Goal: Contribute content: Add original content to the website for others to see

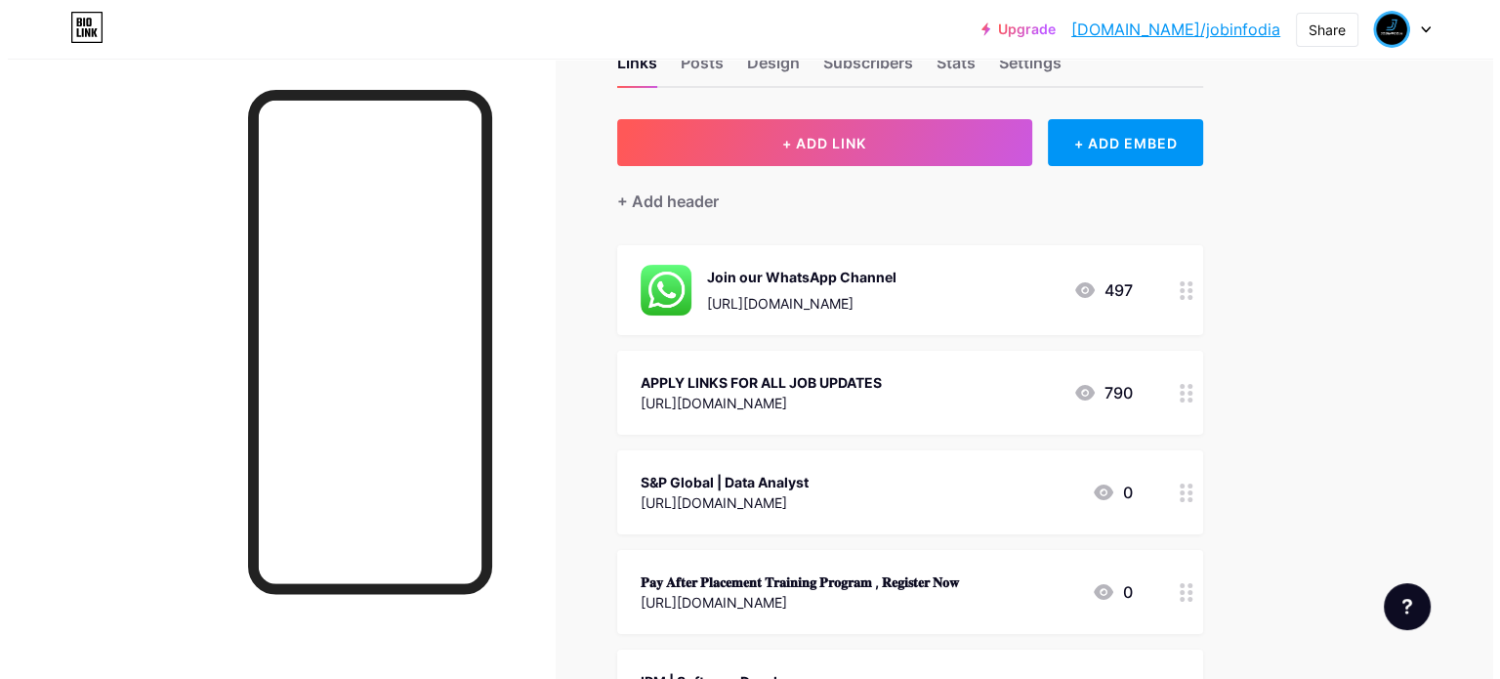
scroll to position [98, 0]
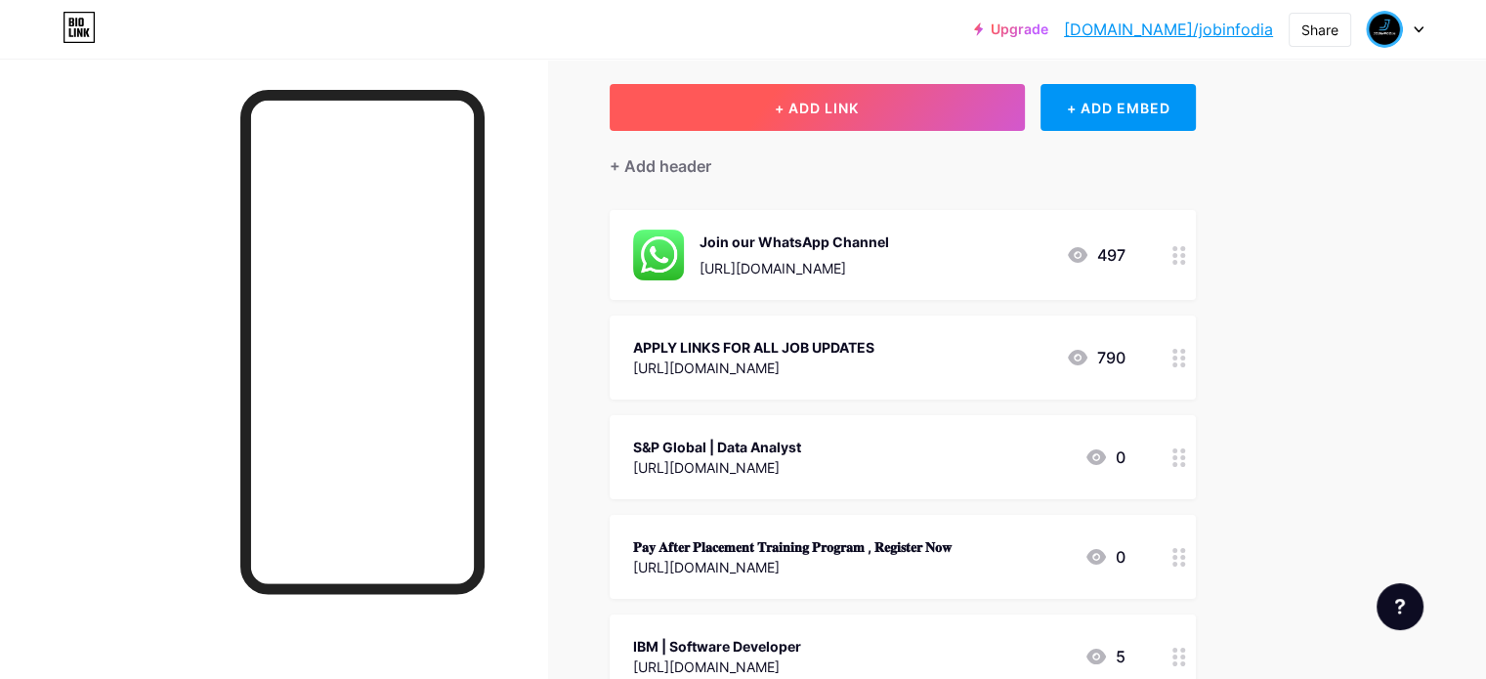
click at [858, 105] on span "+ ADD LINK" at bounding box center [817, 108] width 84 height 17
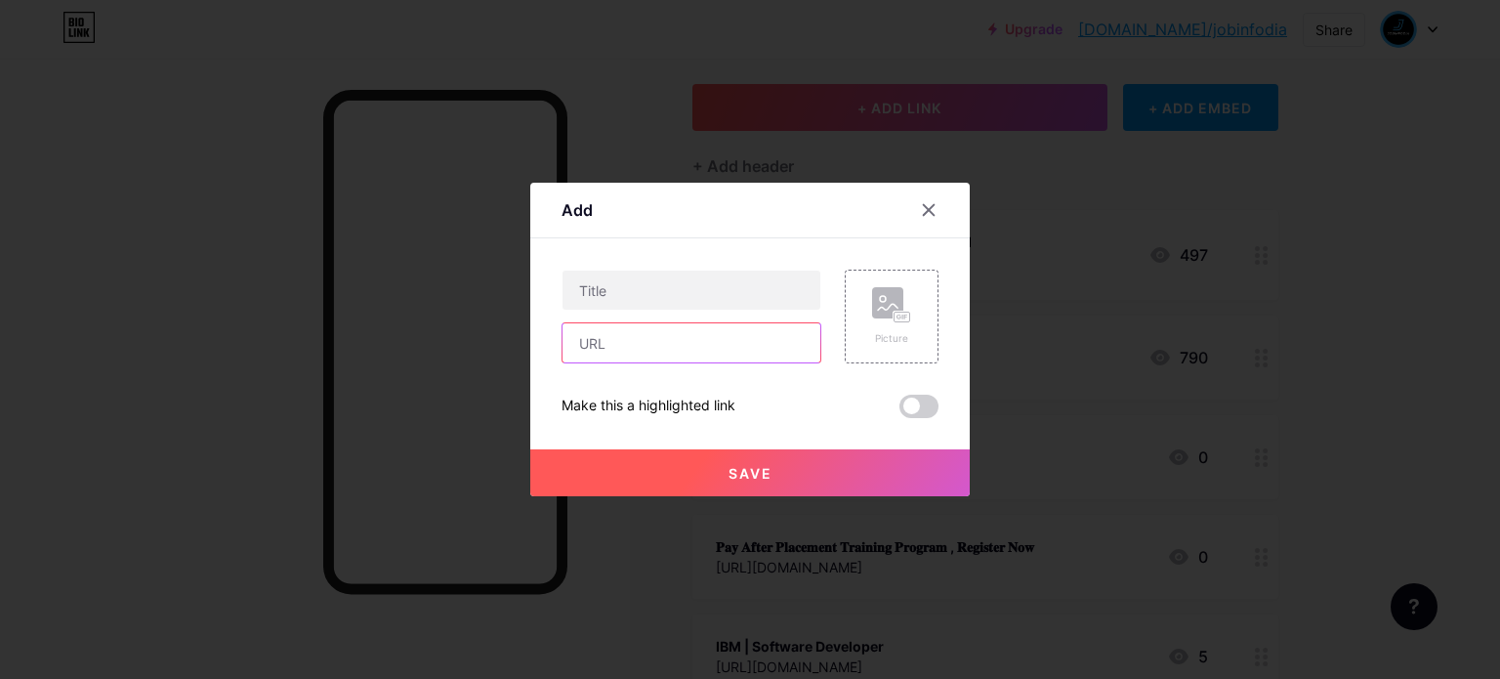
click at [645, 343] on input "text" at bounding box center [692, 342] width 258 height 39
paste input "[URL][DOMAIN_NAME]"
type input "[URL][DOMAIN_NAME]"
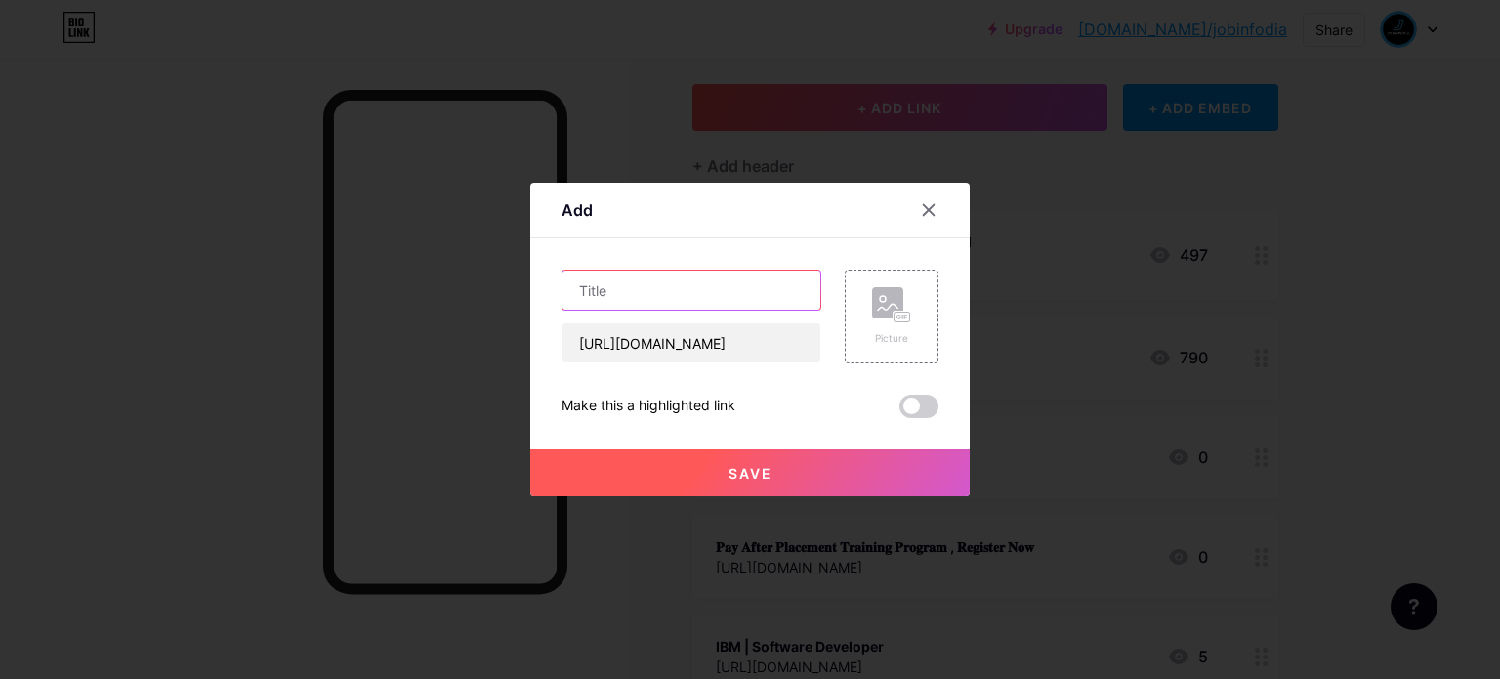
click at [633, 298] on input "text" at bounding box center [692, 290] width 258 height 39
paste input "CGI is hiring Freshers!"
type input "CGI is hiring Freshers!"
click at [740, 465] on span "Save" at bounding box center [751, 473] width 44 height 17
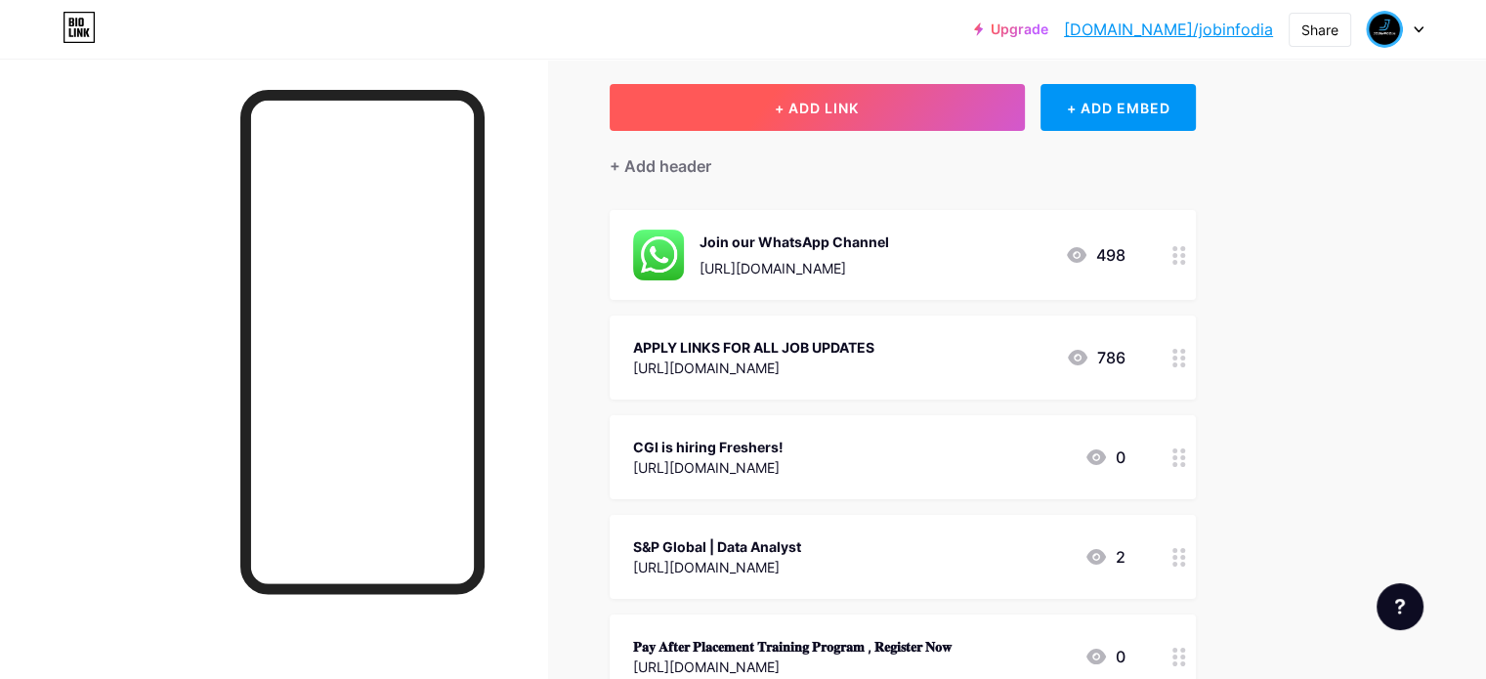
click at [919, 91] on button "+ ADD LINK" at bounding box center [816, 107] width 415 height 47
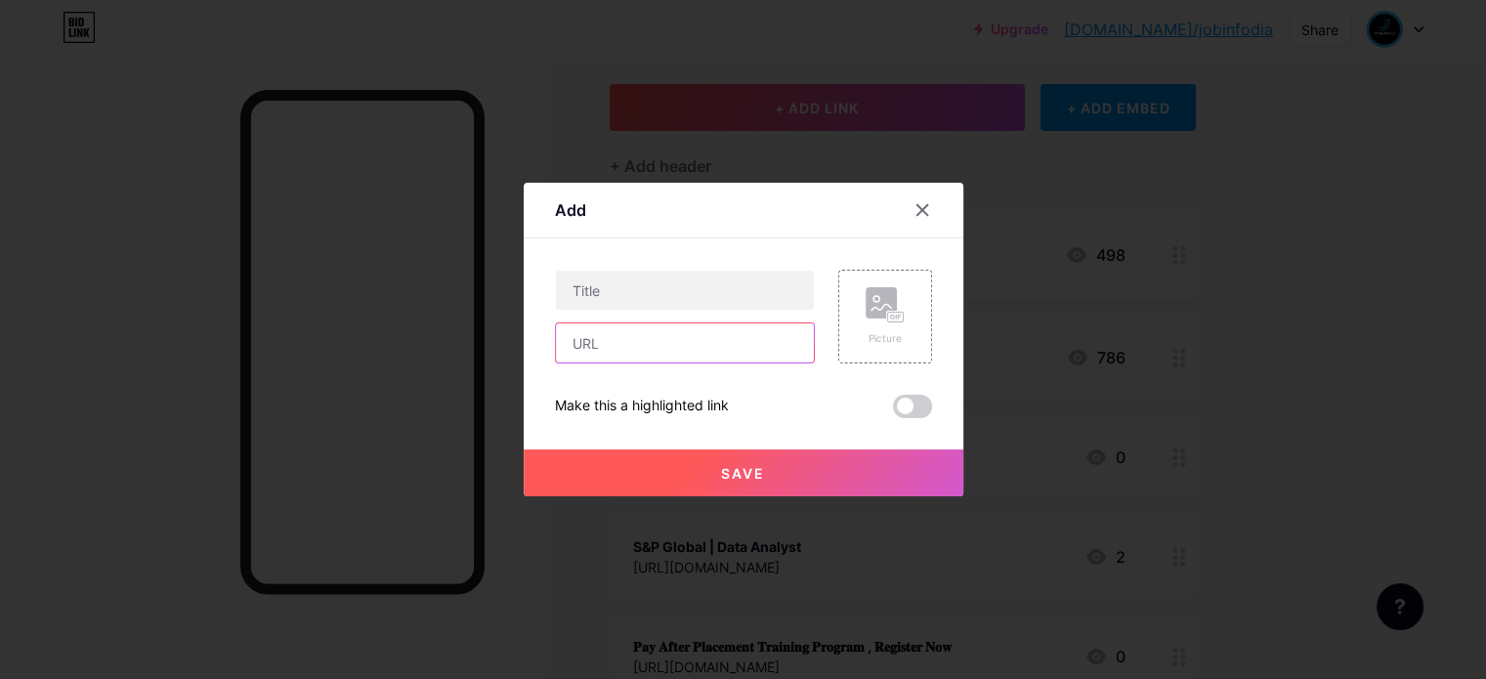
click at [669, 341] on input "text" at bounding box center [685, 342] width 258 height 39
paste input "[URL][DOMAIN_NAME]"
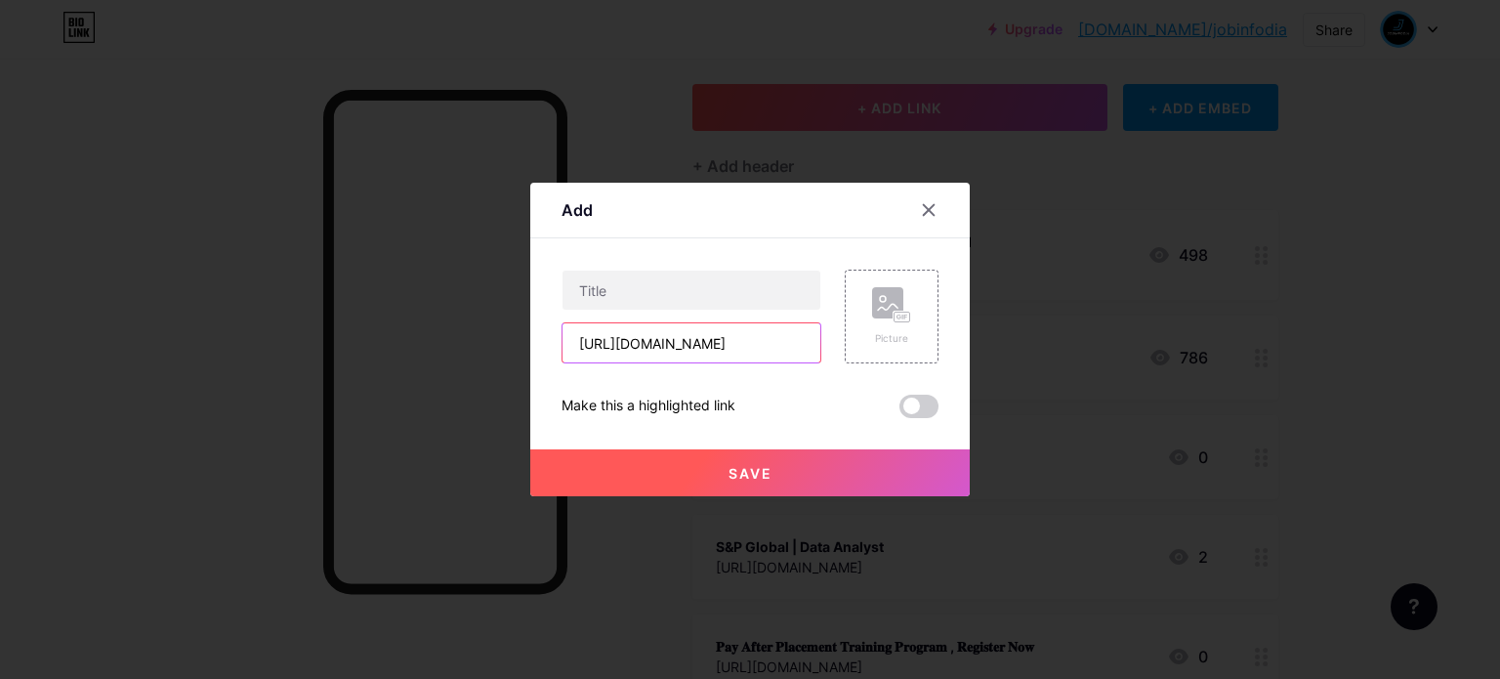
scroll to position [0, 563]
type input "[URL][DOMAIN_NAME]"
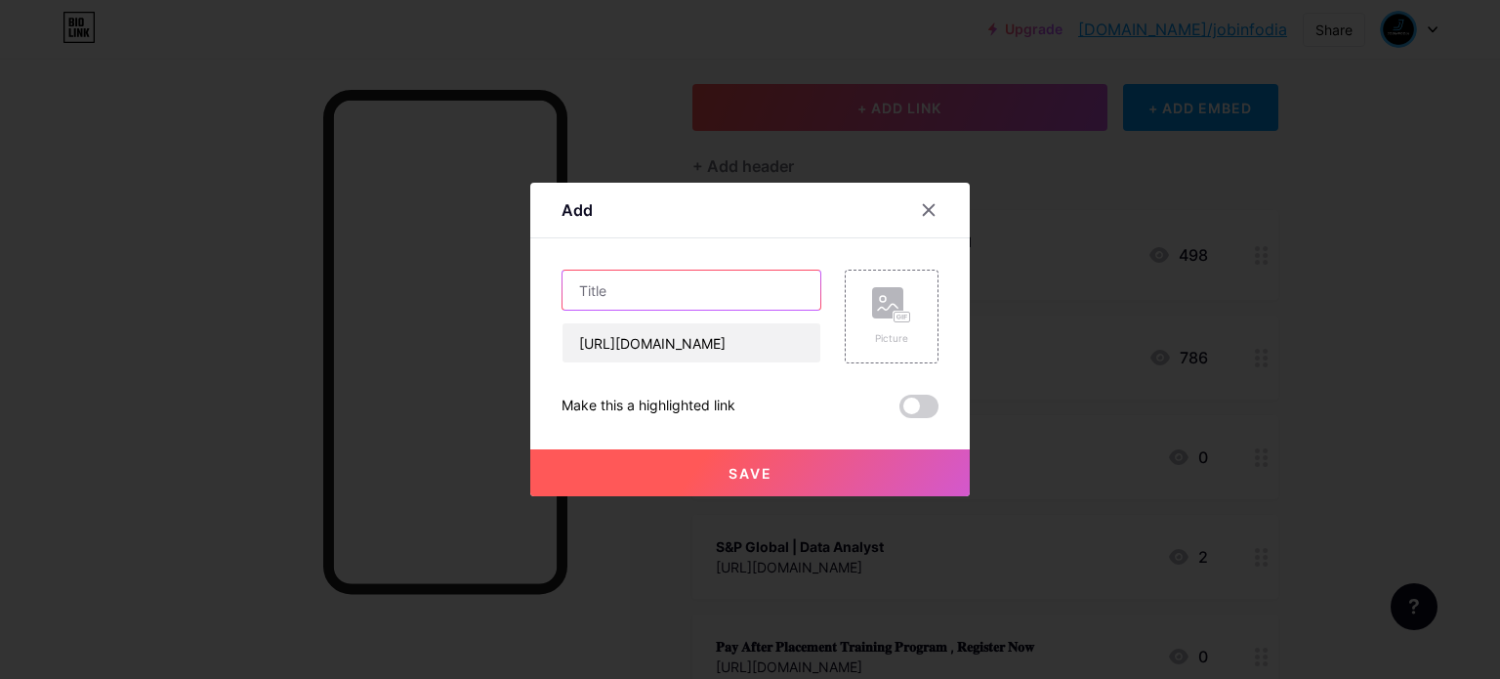
click at [669, 287] on input "text" at bounding box center [692, 290] width 258 height 39
paste input "Societe Generale | Software Engineer - [GEOGRAPHIC_DATA]"
type input "Societe Generale | Software Engineer - [GEOGRAPHIC_DATA]"
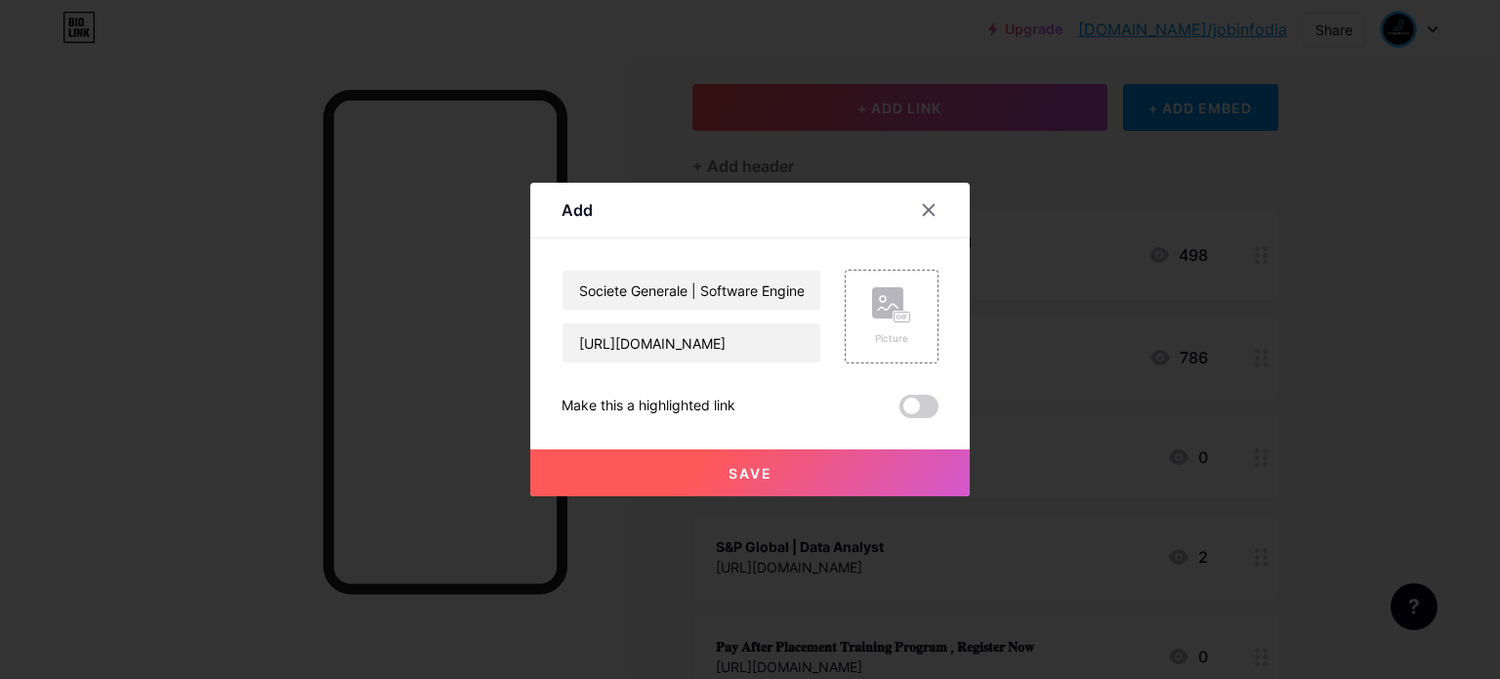
click at [701, 474] on button "Save" at bounding box center [750, 472] width 440 height 47
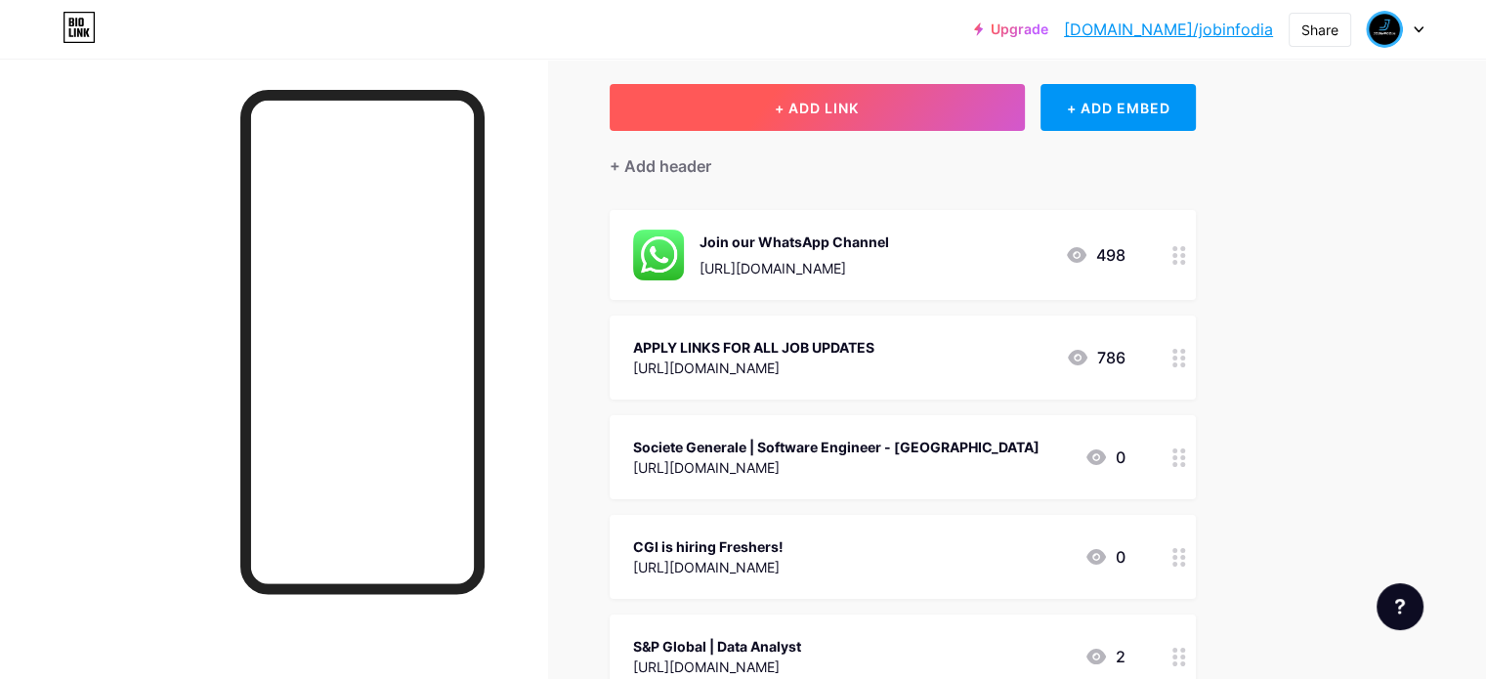
click at [858, 100] on span "+ ADD LINK" at bounding box center [817, 108] width 84 height 17
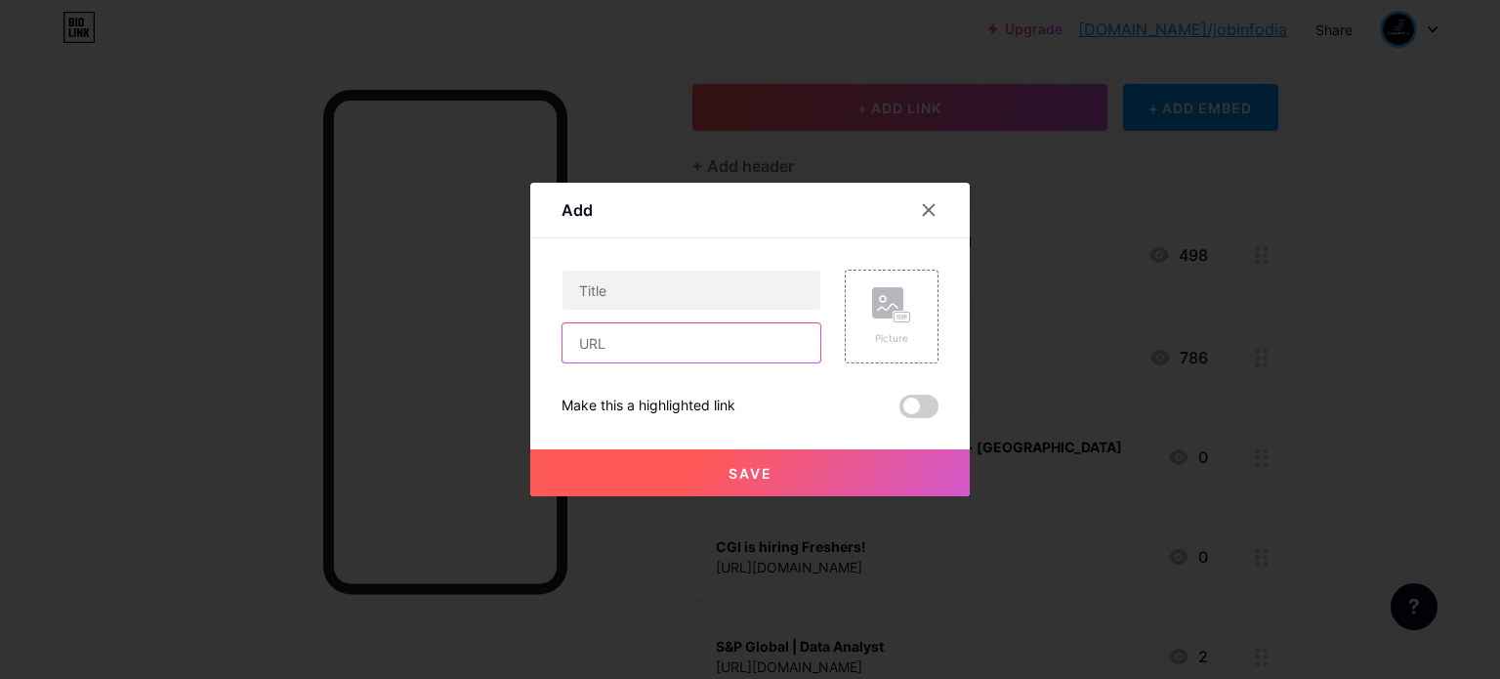
click at [670, 339] on input "text" at bounding box center [692, 342] width 258 height 39
paste input "[URL][DOMAIN_NAME]"
type input "[URL][DOMAIN_NAME]"
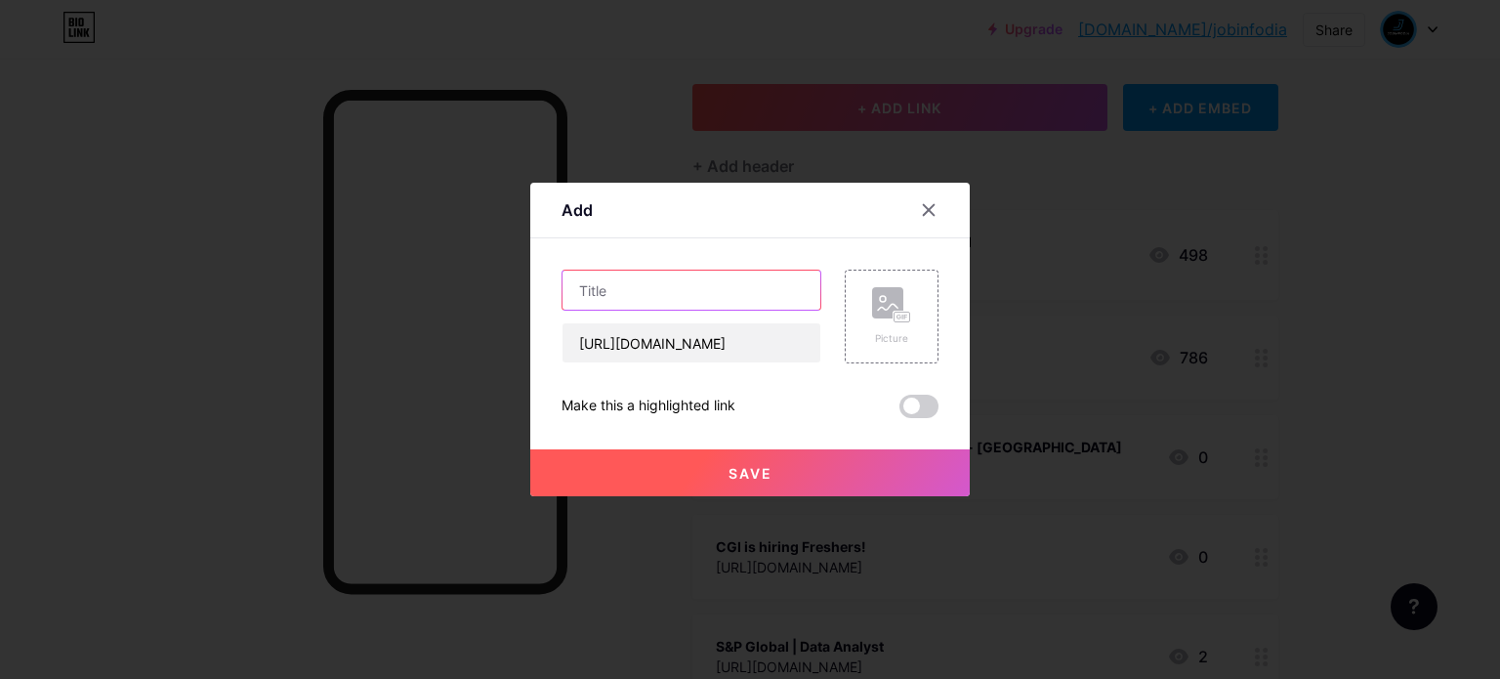
click at [668, 272] on input "text" at bounding box center [692, 290] width 258 height 39
paste input "𝗠𝗶𝗰𝗿𝗼𝘀𝗼𝗳𝘁 & 𝗔𝗪𝗦 𝗖𝗲𝗿𝘁𝗶𝗳𝗶𝗰𝗮𝘁𝗶𝗼𝗻 𝗖𝗼𝘂𝗿𝘀𝗲𝘀"
type input "𝗠𝗶𝗰𝗿𝗼𝘀𝗼𝗳𝘁 & 𝗔𝗪𝗦 𝗖𝗲𝗿𝘁𝗶𝗳𝗶𝗰𝗮𝘁𝗶𝗼𝗻 𝗖𝗼𝘂𝗿𝘀𝗲𝘀"
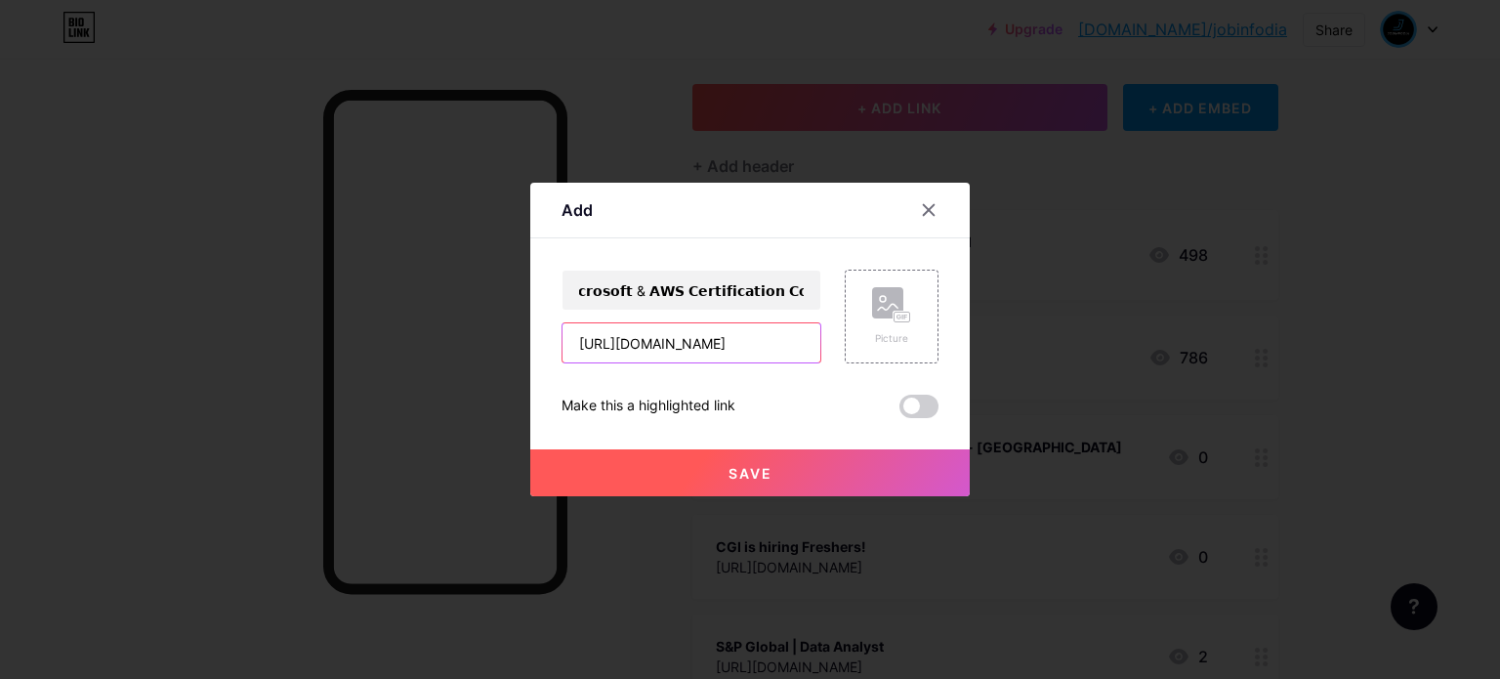
scroll to position [0, 0]
click at [586, 346] on input "[URL][DOMAIN_NAME]" at bounding box center [692, 342] width 258 height 39
type input "[URL][DOMAIN_NAME]"
click at [729, 469] on span "Save" at bounding box center [751, 473] width 44 height 17
